Goal: Navigation & Orientation: Find specific page/section

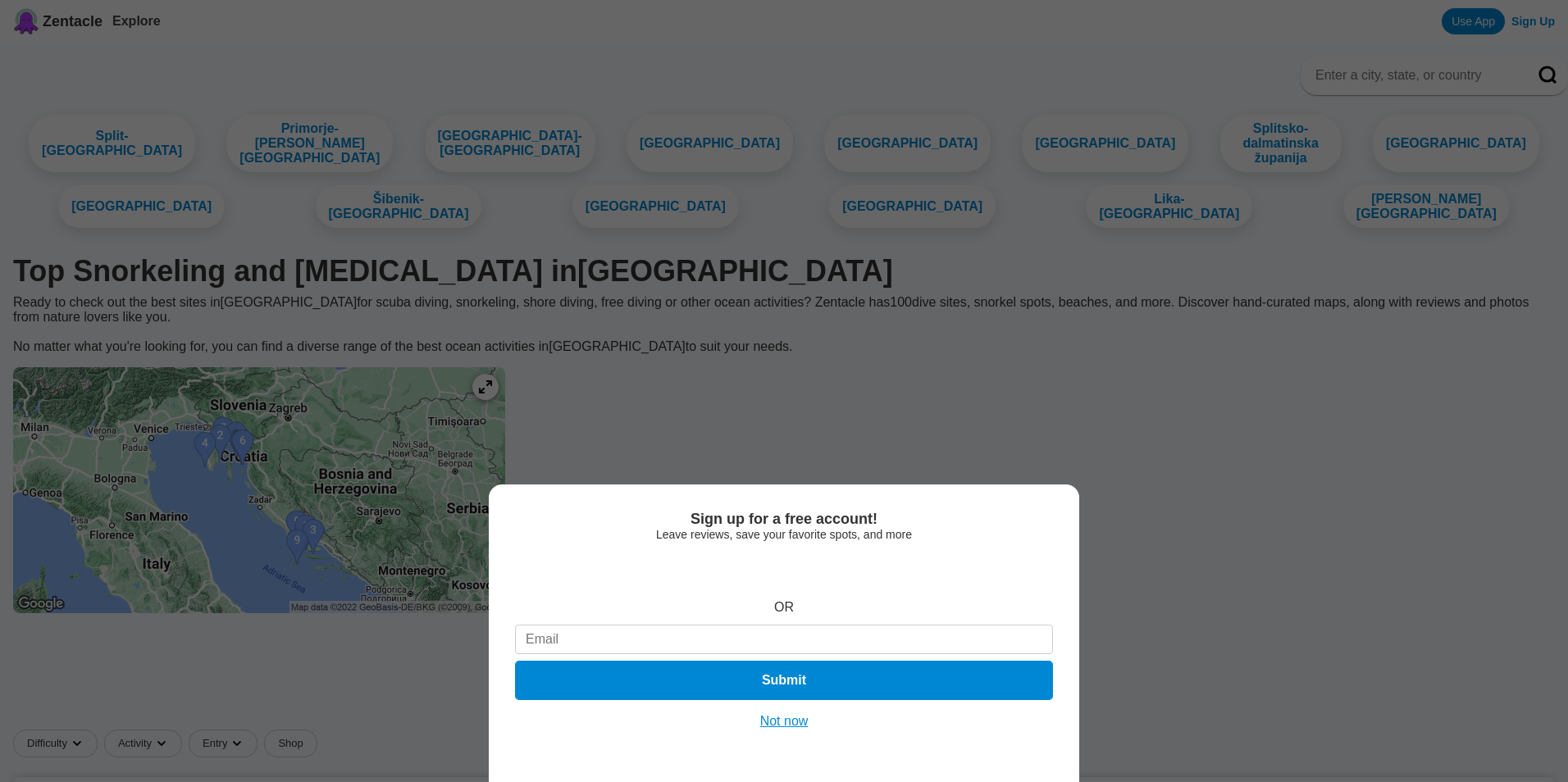
click at [779, 723] on button "Not now" at bounding box center [784, 721] width 58 height 16
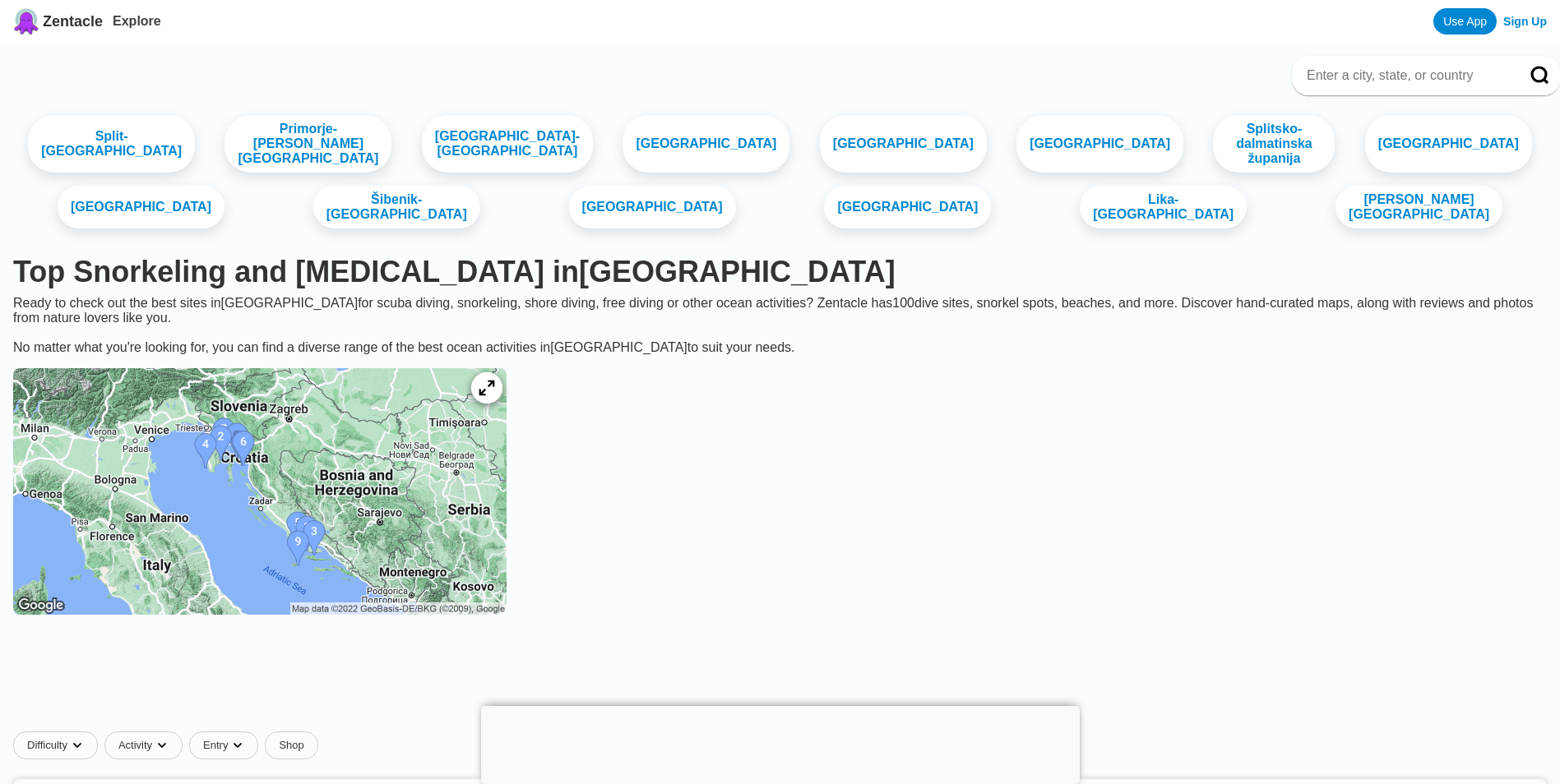
click at [494, 396] on icon at bounding box center [485, 388] width 15 height 15
